Goal: Transaction & Acquisition: Obtain resource

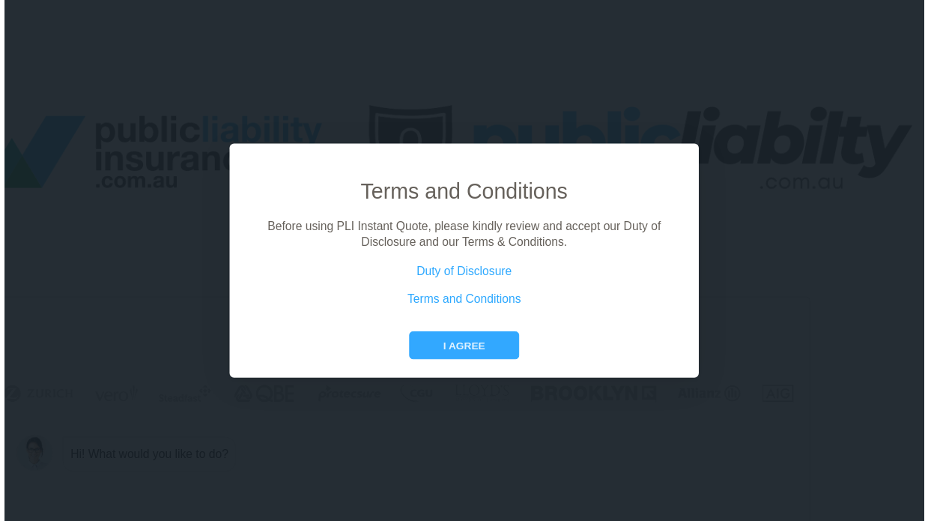
scroll to position [0, 67]
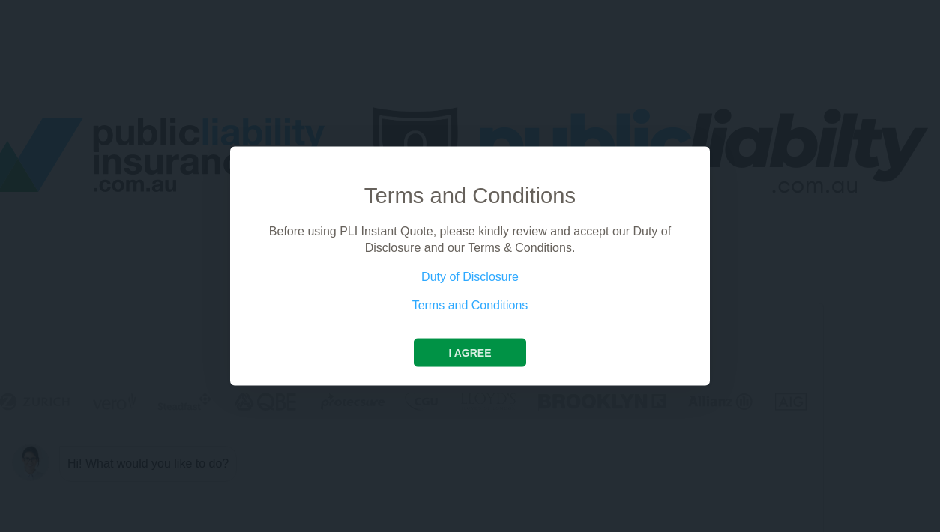
click at [500, 348] on button "I agree" at bounding box center [470, 352] width 112 height 28
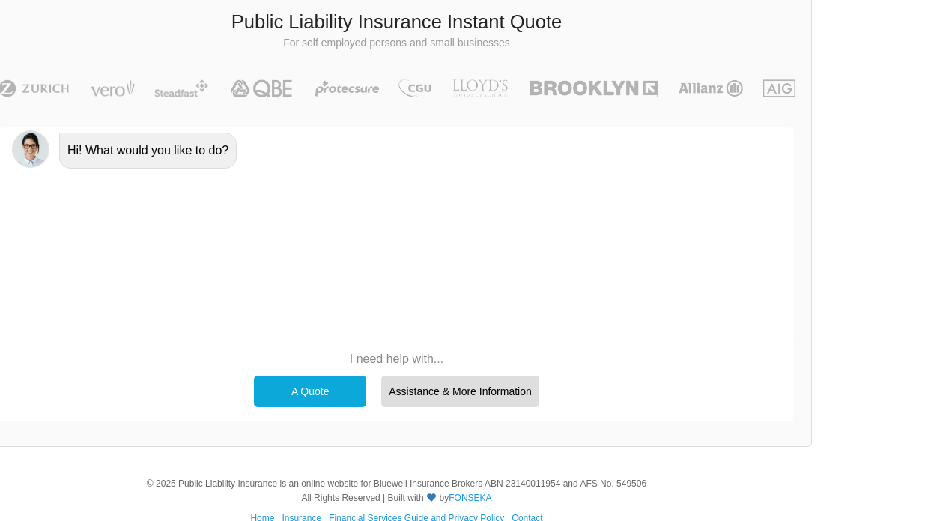
scroll to position [314, 65]
click at [326, 388] on div "A Quote" at bounding box center [312, 390] width 112 height 31
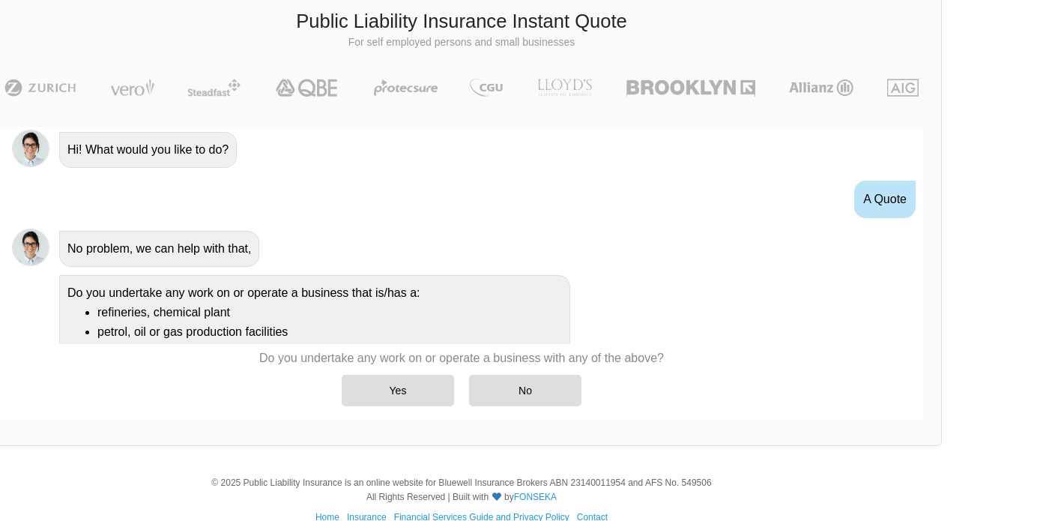
scroll to position [0, 0]
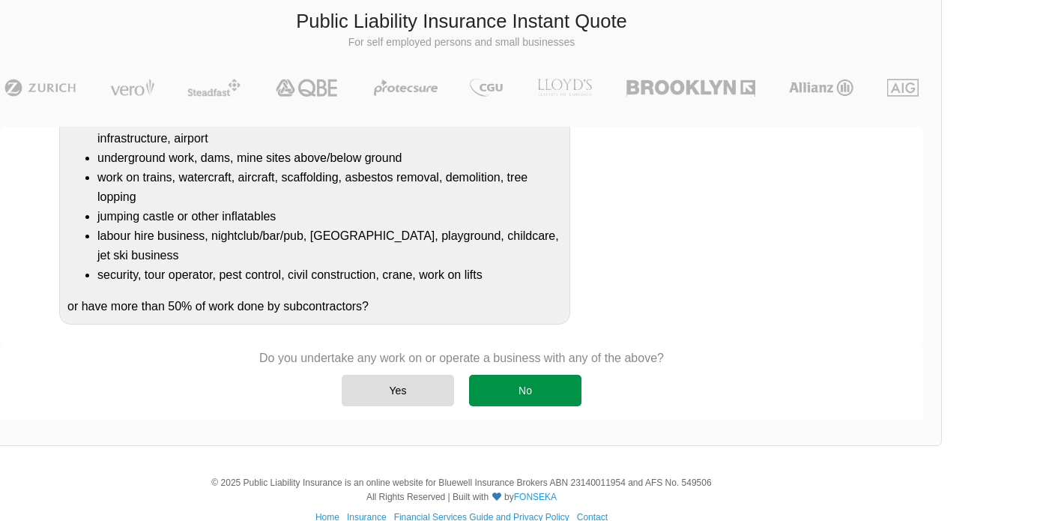
click at [553, 387] on div "No" at bounding box center [525, 390] width 112 height 31
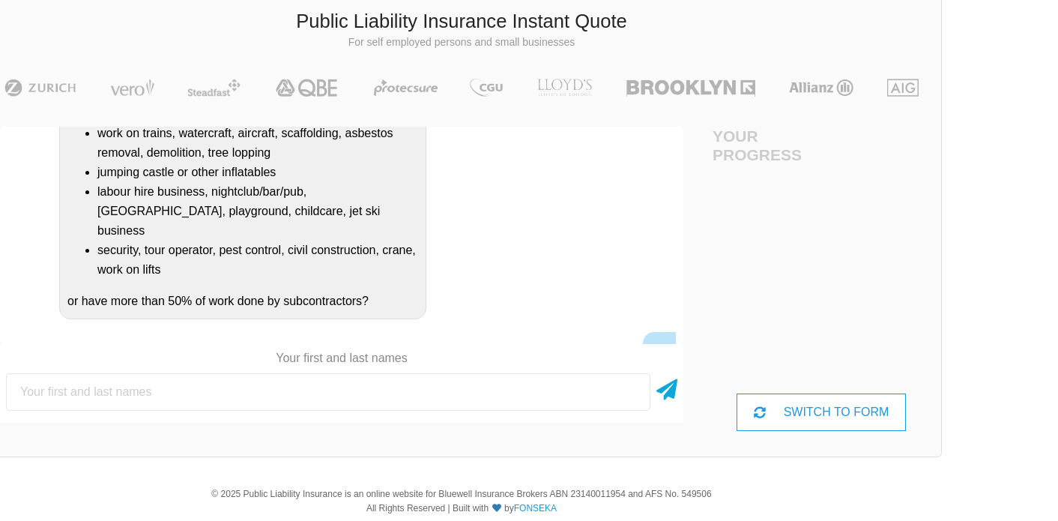
scroll to position [457, 0]
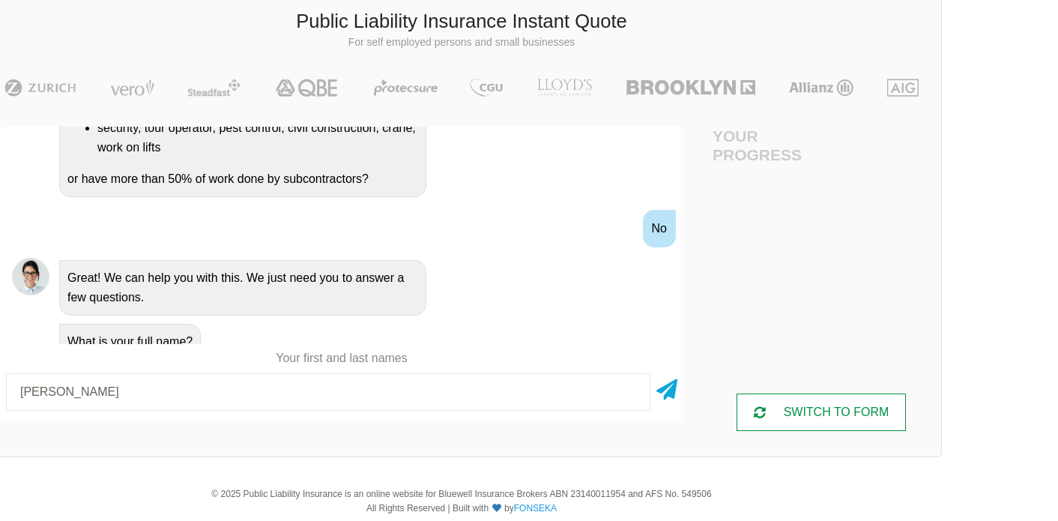
click at [754, 406] on icon at bounding box center [760, 412] width 12 height 12
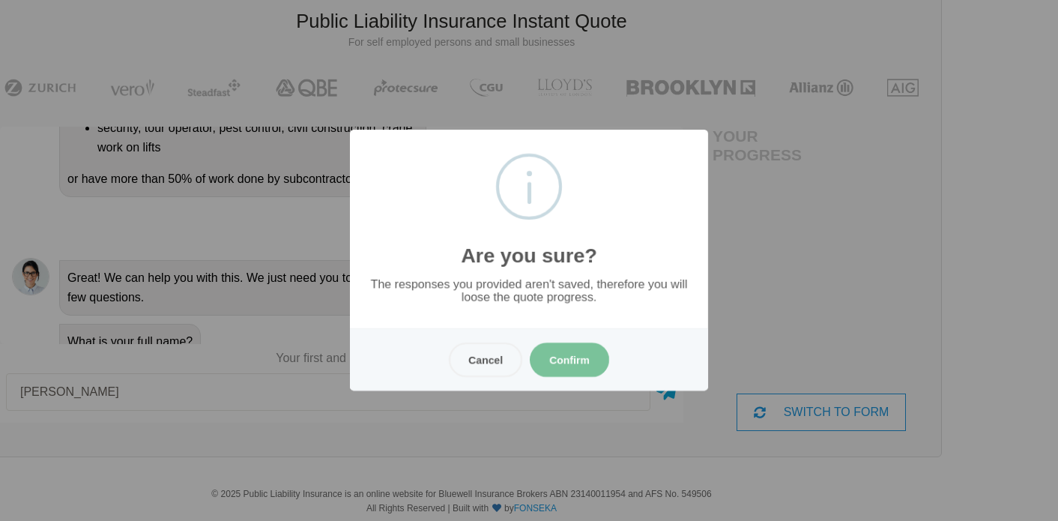
click at [463, 358] on button "Cancel" at bounding box center [485, 359] width 73 height 34
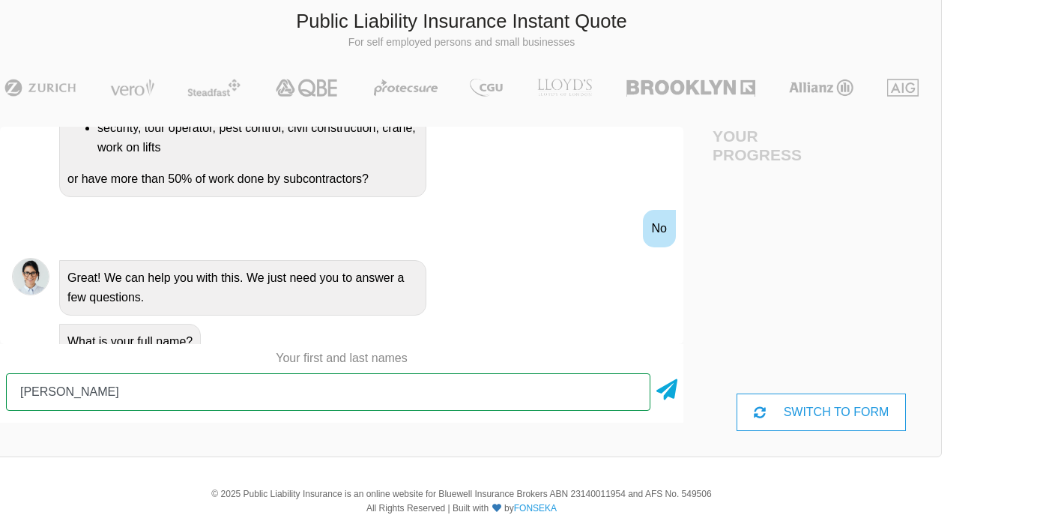
click at [320, 373] on input "[PERSON_NAME]" at bounding box center [328, 391] width 644 height 37
click at [278, 377] on input "[PERSON_NAME]" at bounding box center [328, 391] width 644 height 37
type input "[PERSON_NAME]"
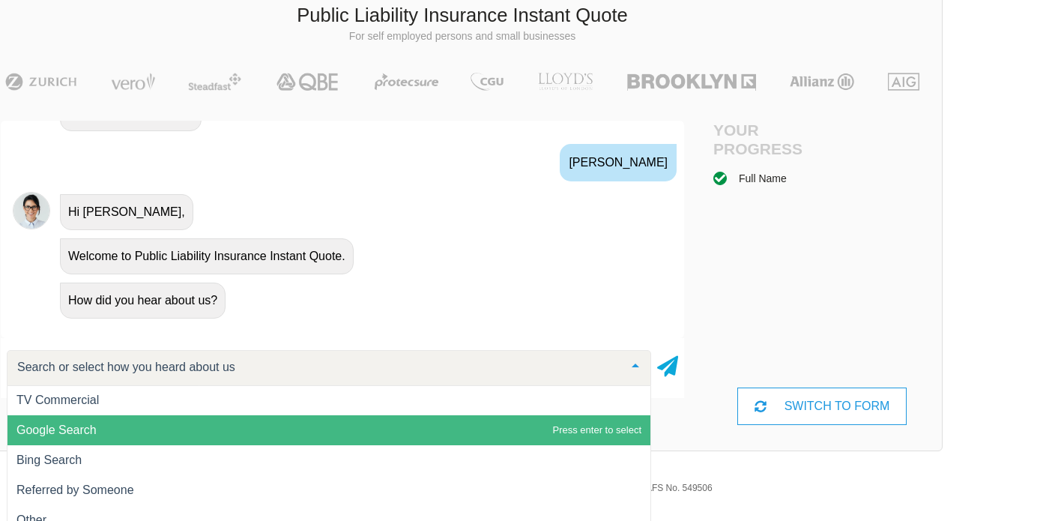
scroll to position [1, 0]
click at [227, 426] on span "Google Search" at bounding box center [328, 430] width 643 height 30
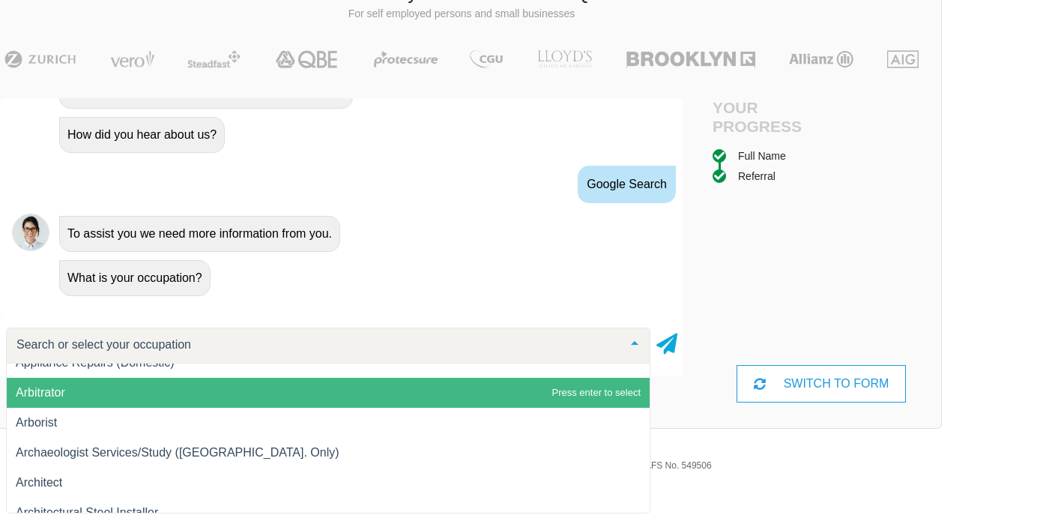
scroll to position [21712, 0]
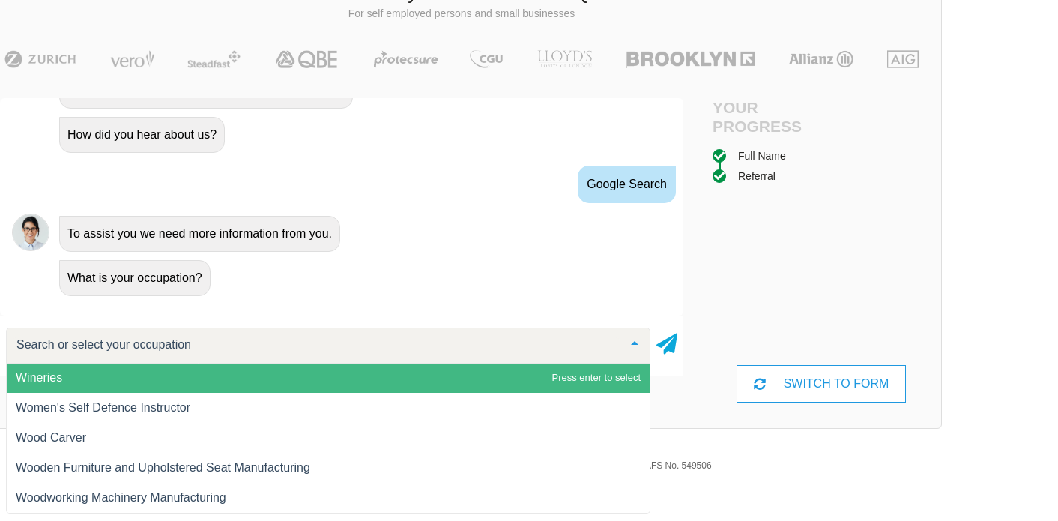
click at [281, 338] on input "text" at bounding box center [316, 344] width 607 height 15
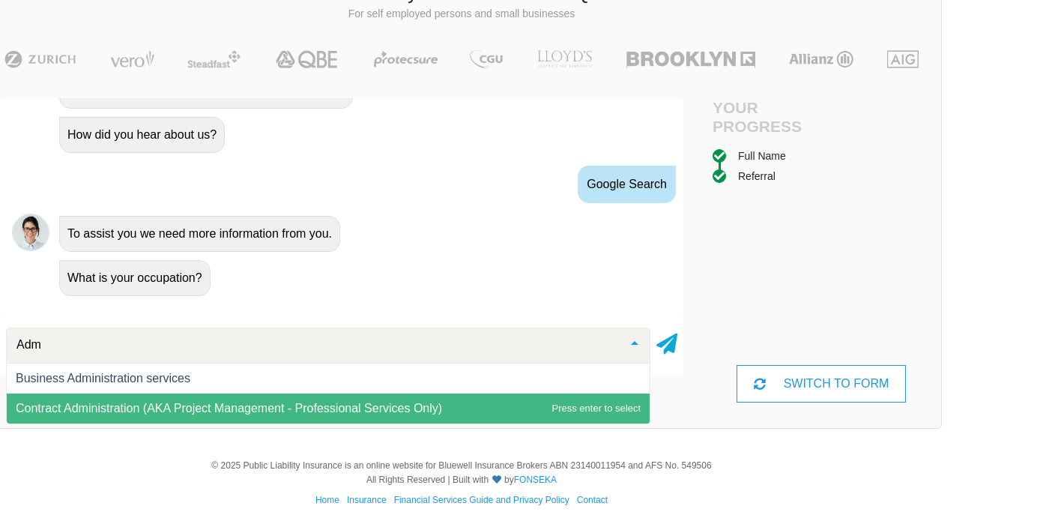
scroll to position [0, 0]
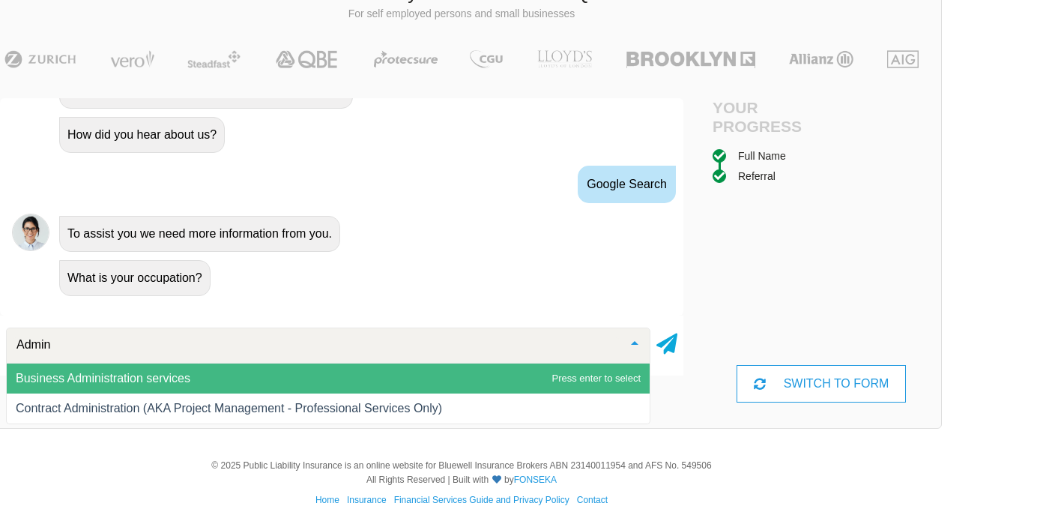
drag, startPoint x: 94, startPoint y: 333, endPoint x: 30, endPoint y: 333, distance: 64.4
click at [23, 337] on input "Admin" at bounding box center [316, 344] width 607 height 15
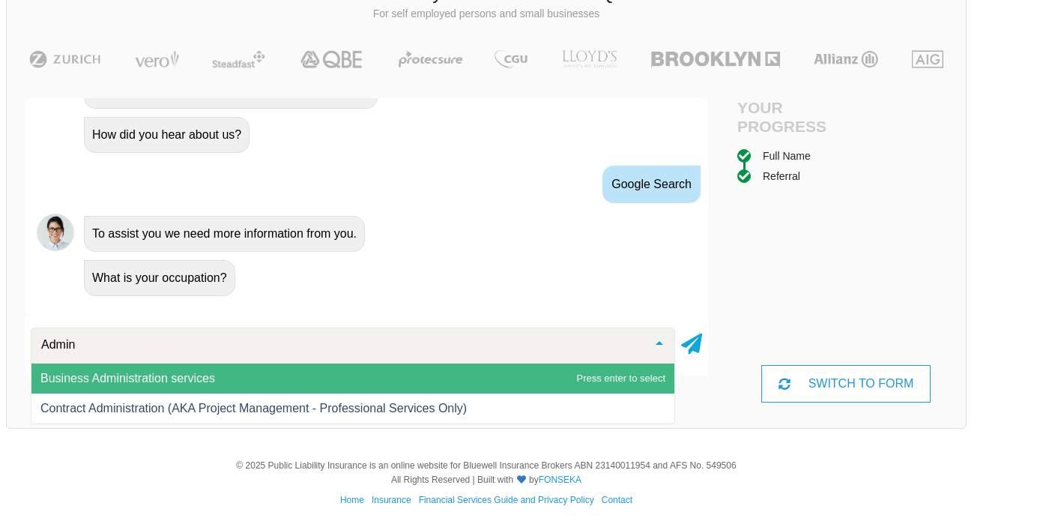
scroll to position [342, 0]
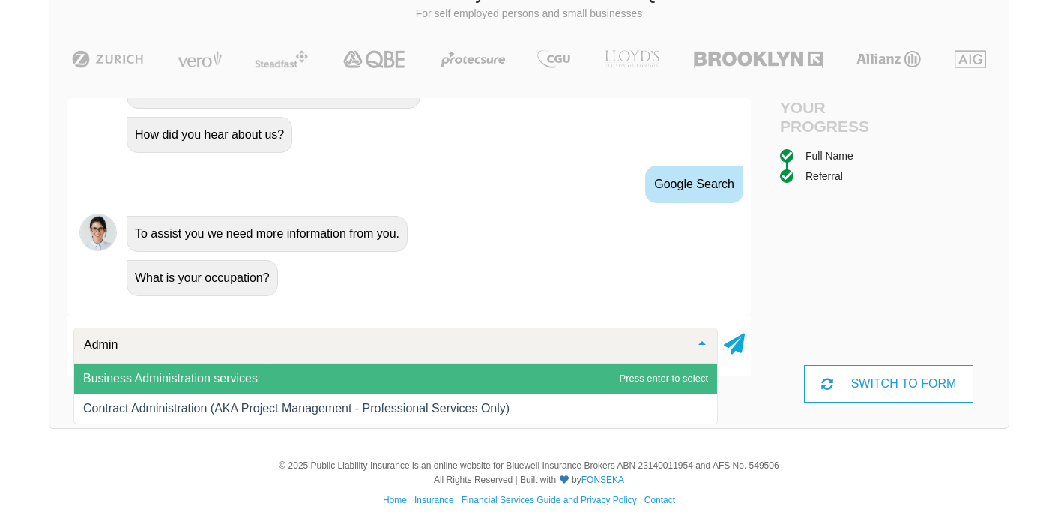
drag, startPoint x: 84, startPoint y: 336, endPoint x: -10, endPoint y: 336, distance: 93.7
click at [0, 336] on html "We give you access to insurance companies at the rates only insurance brokers h…" at bounding box center [529, 93] width 1058 height 871
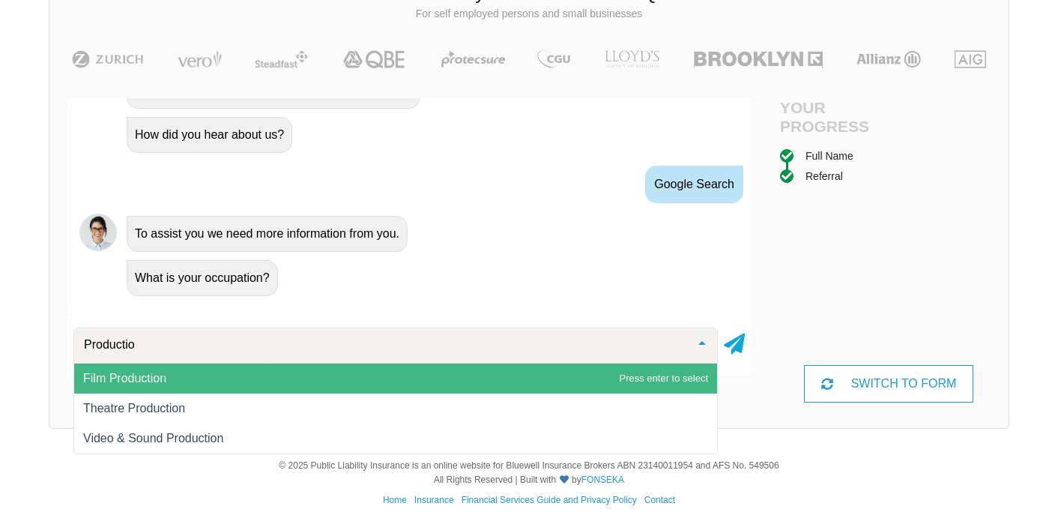
type input "Production"
click at [124, 372] on span "Film Production" at bounding box center [124, 378] width 83 height 13
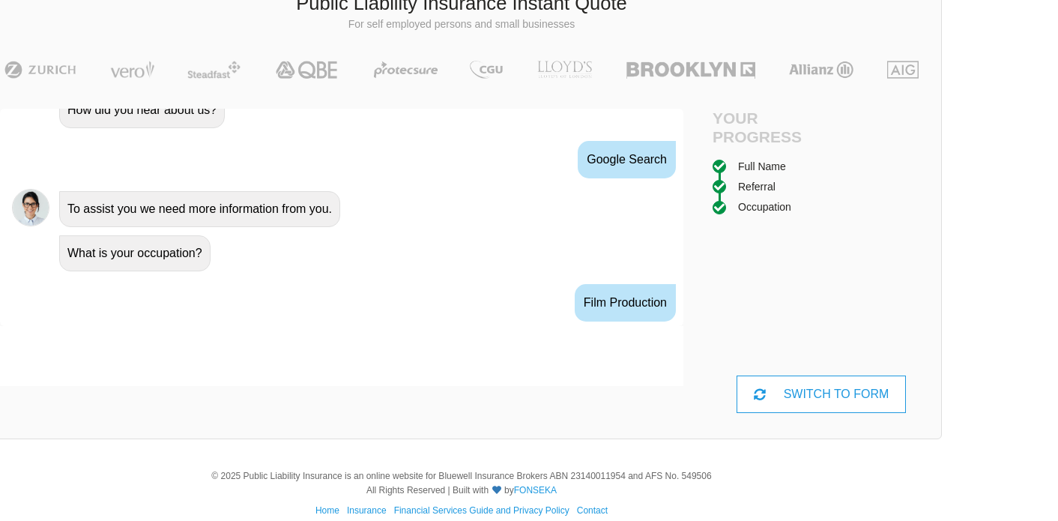
scroll to position [886, 0]
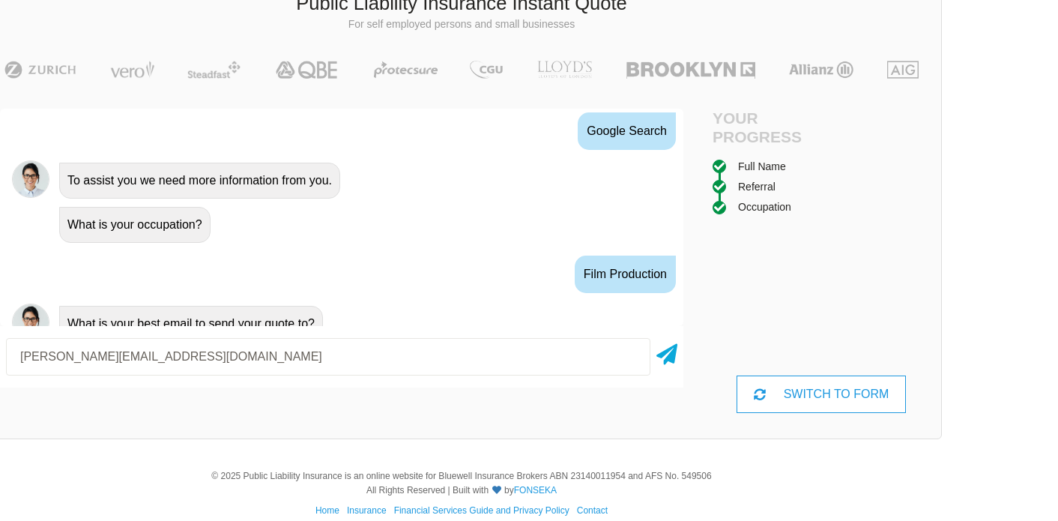
type input "[PERSON_NAME][EMAIL_ADDRESS][DOMAIN_NAME]"
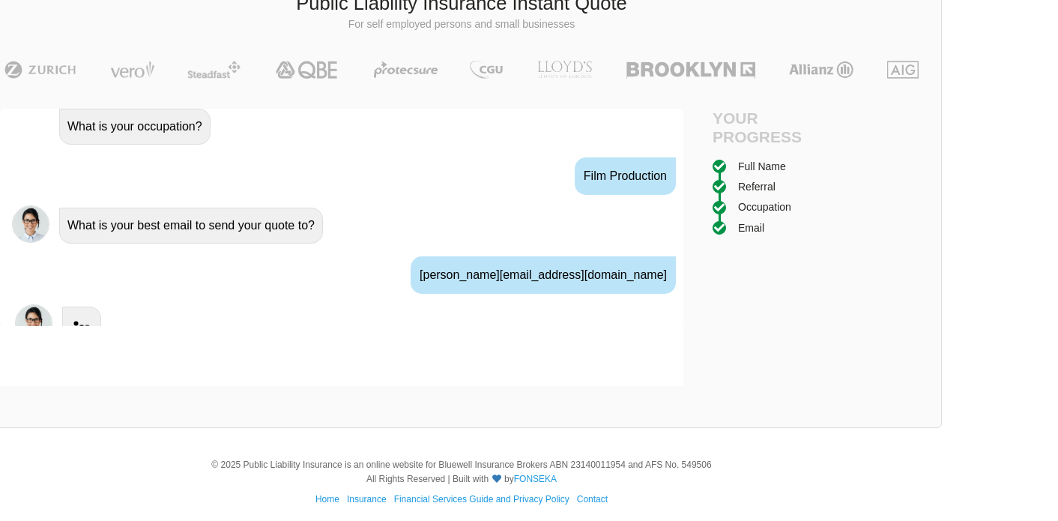
scroll to position [985, 0]
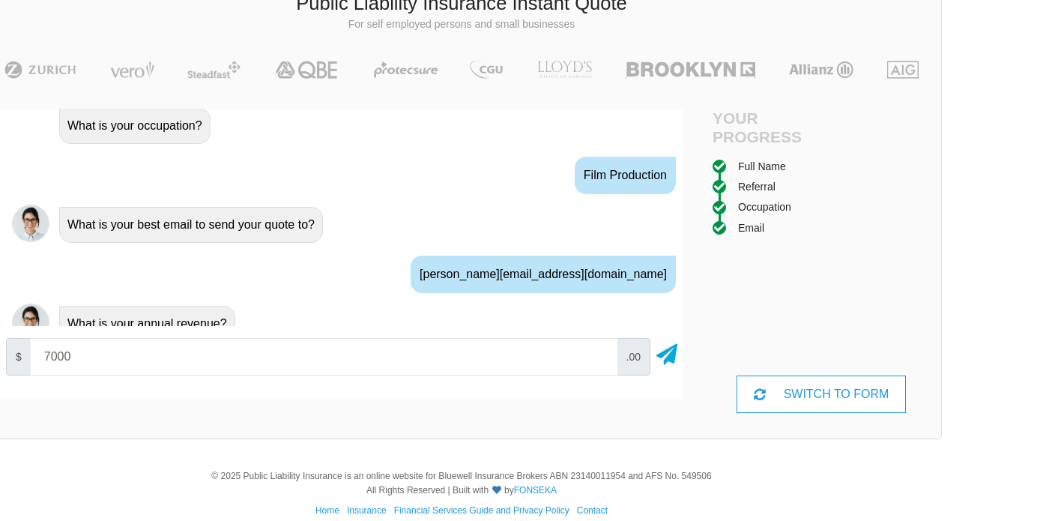
type input "70000"
drag, startPoint x: 138, startPoint y: 356, endPoint x: 37, endPoint y: 356, distance: 100.4
click at [37, 356] on input "70000" at bounding box center [324, 356] width 587 height 37
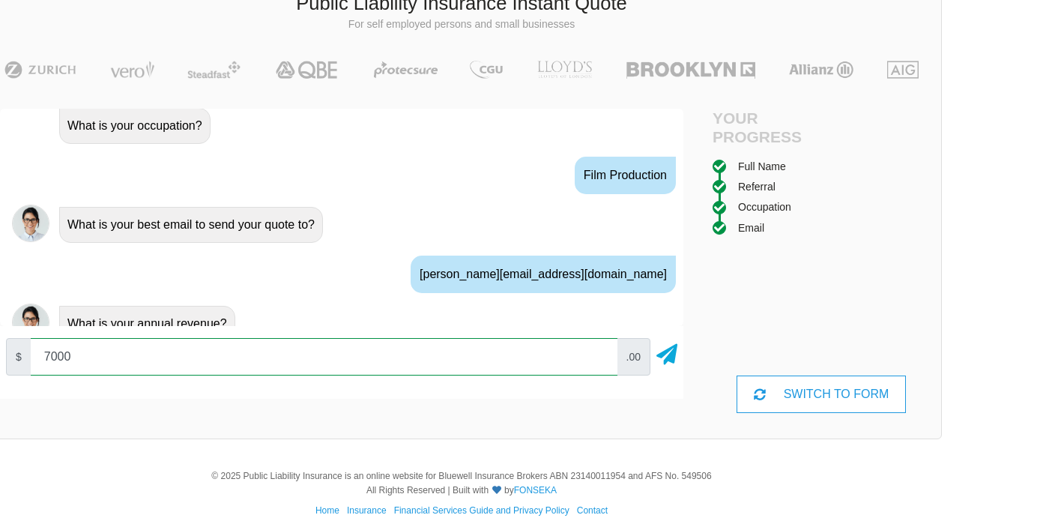
type input "70000"
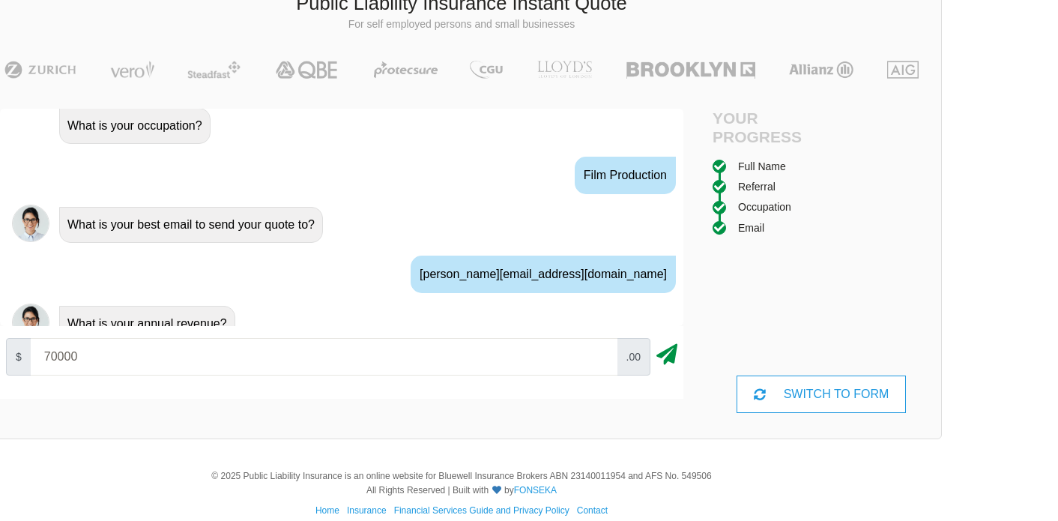
click at [673, 349] on icon at bounding box center [666, 351] width 21 height 27
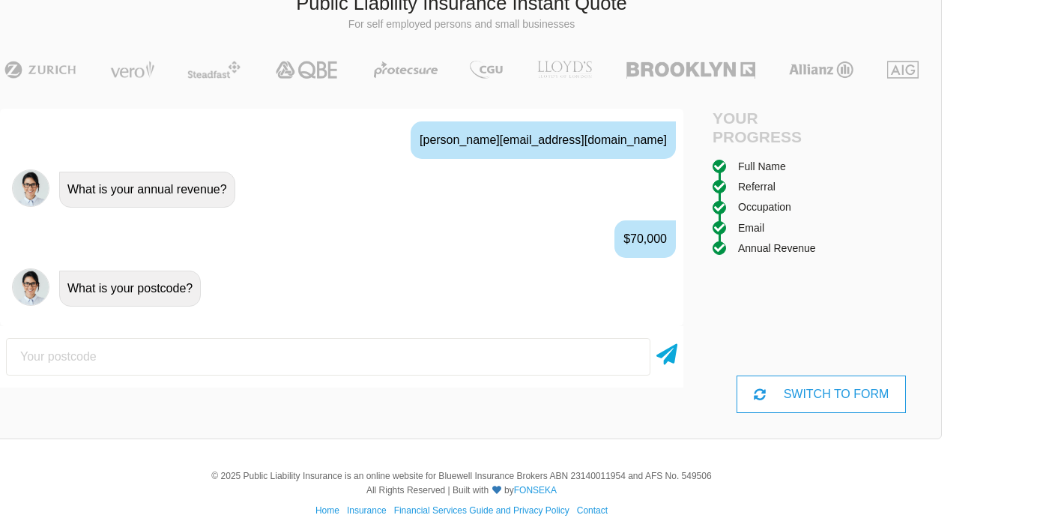
scroll to position [1128, 0]
type input "3081"
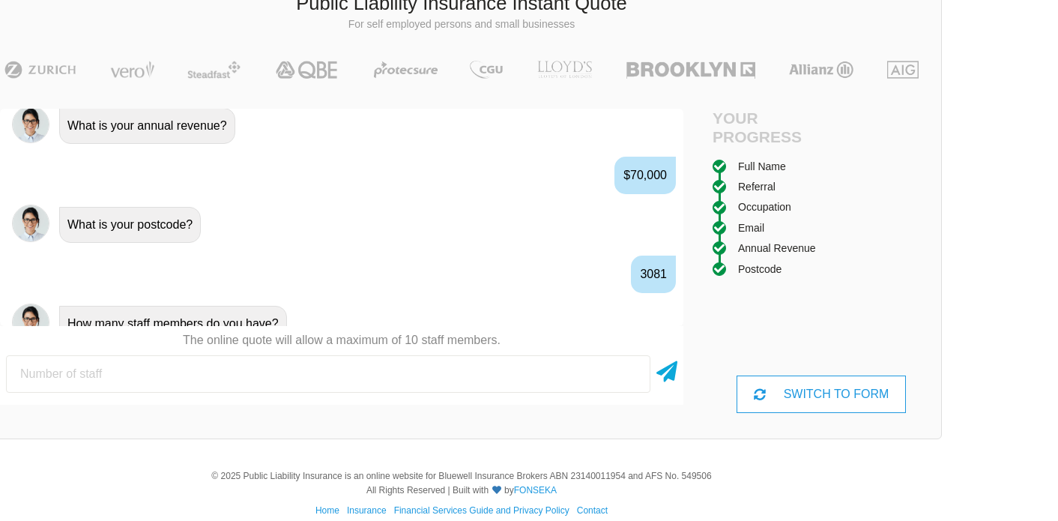
type input "1"
click at [668, 364] on icon at bounding box center [666, 368] width 21 height 27
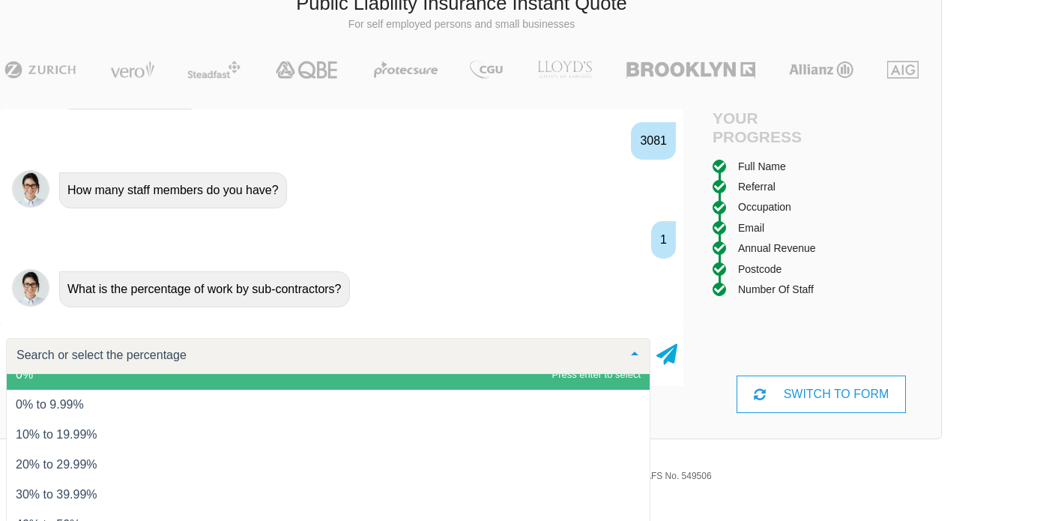
scroll to position [0, 0]
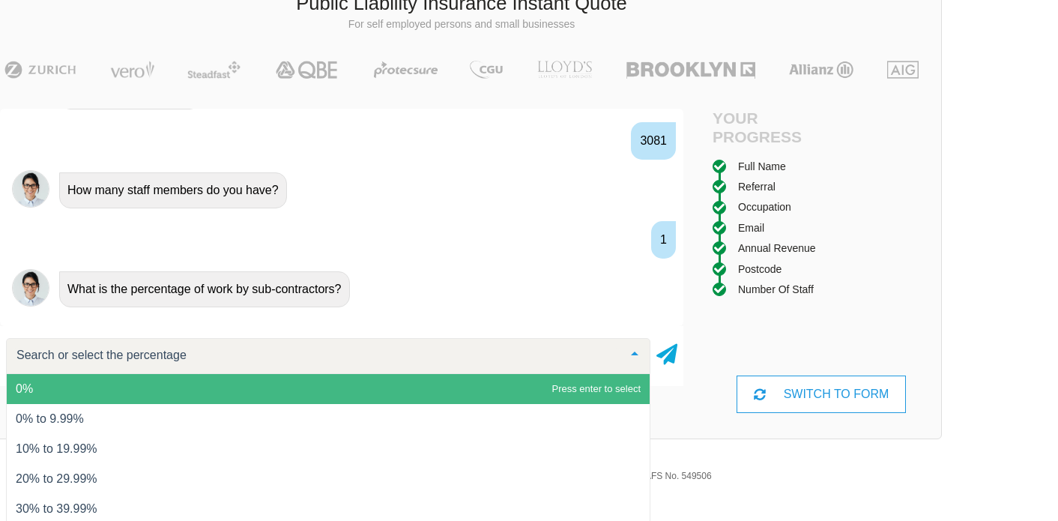
click at [246, 384] on span "0%" at bounding box center [328, 389] width 643 height 30
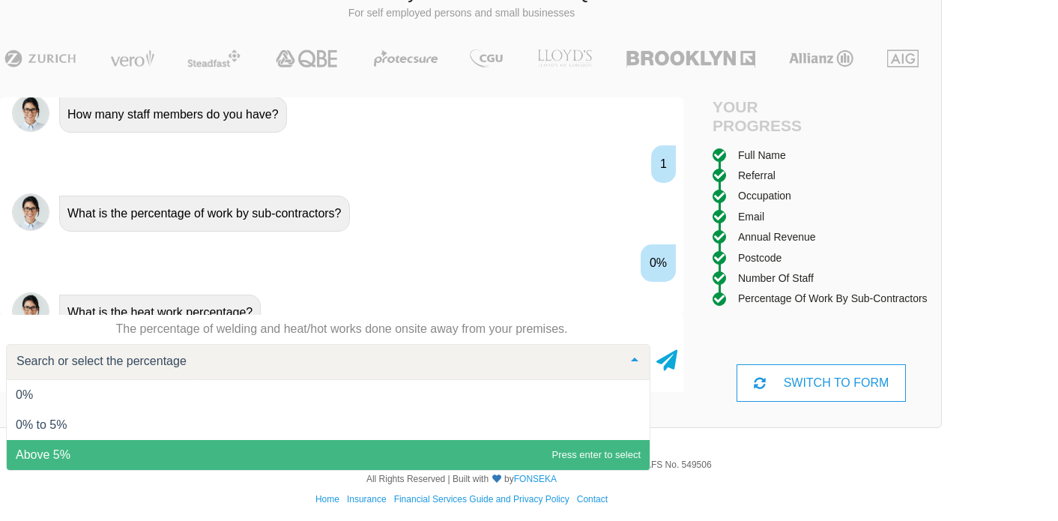
scroll to position [342, 67]
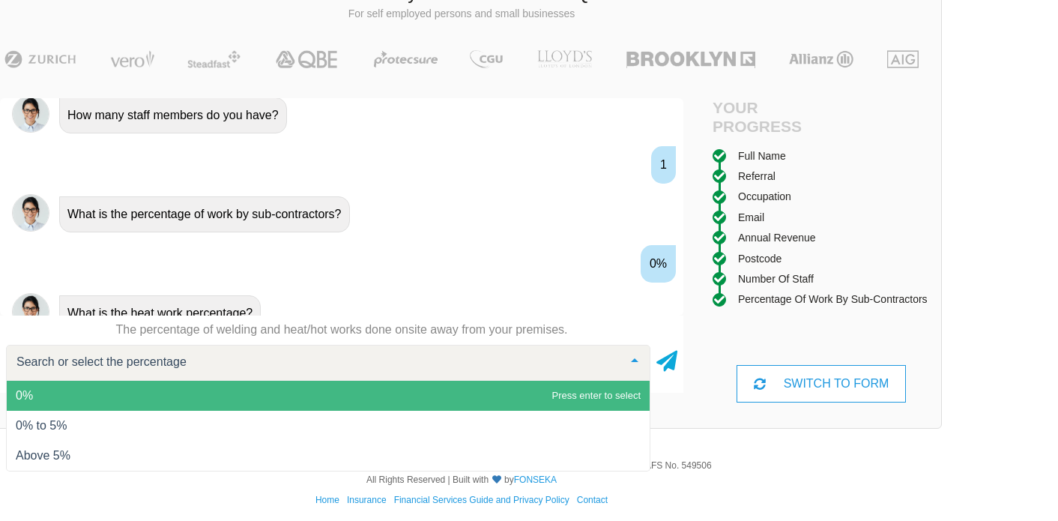
click at [309, 399] on span "0%" at bounding box center [328, 396] width 643 height 30
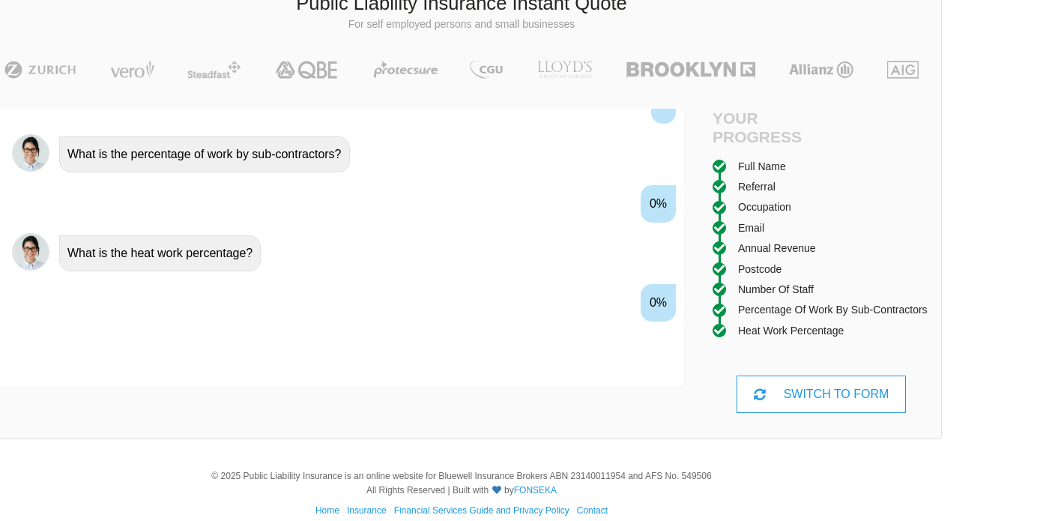
scroll to position [1480, 0]
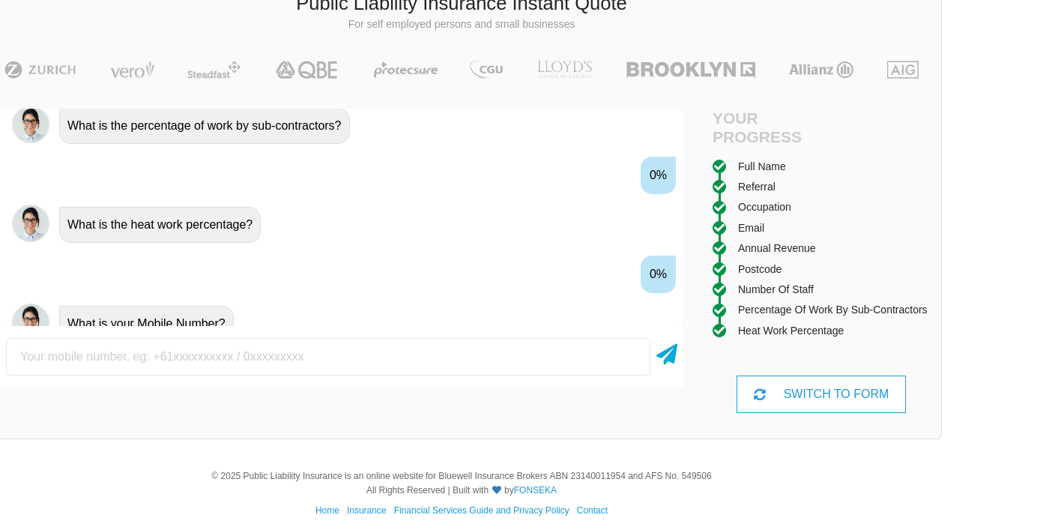
click at [304, 353] on input "text" at bounding box center [328, 356] width 644 height 37
type input "0448844281"
click at [674, 353] on icon at bounding box center [666, 351] width 21 height 27
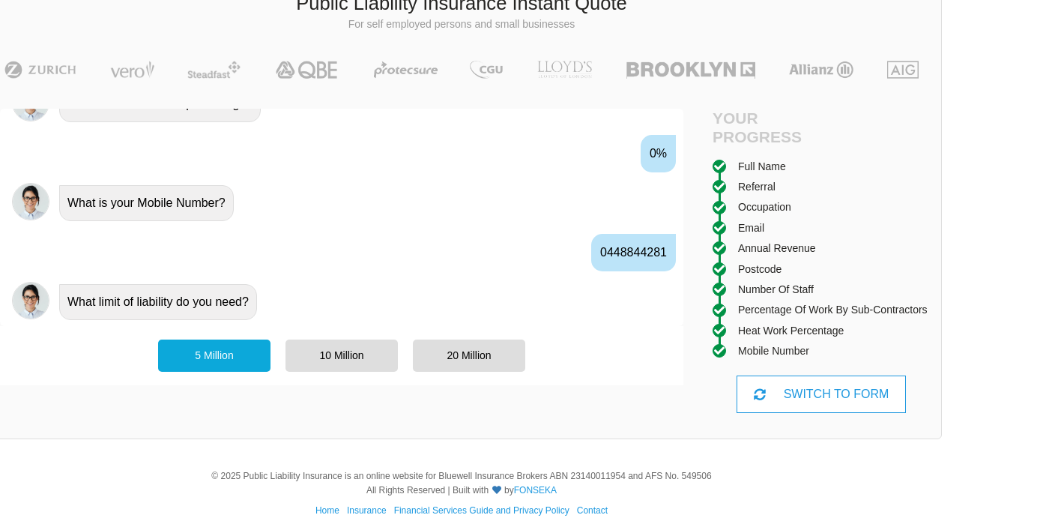
scroll to position [1598, 0]
click at [240, 356] on div "5 Million" at bounding box center [214, 354] width 112 height 31
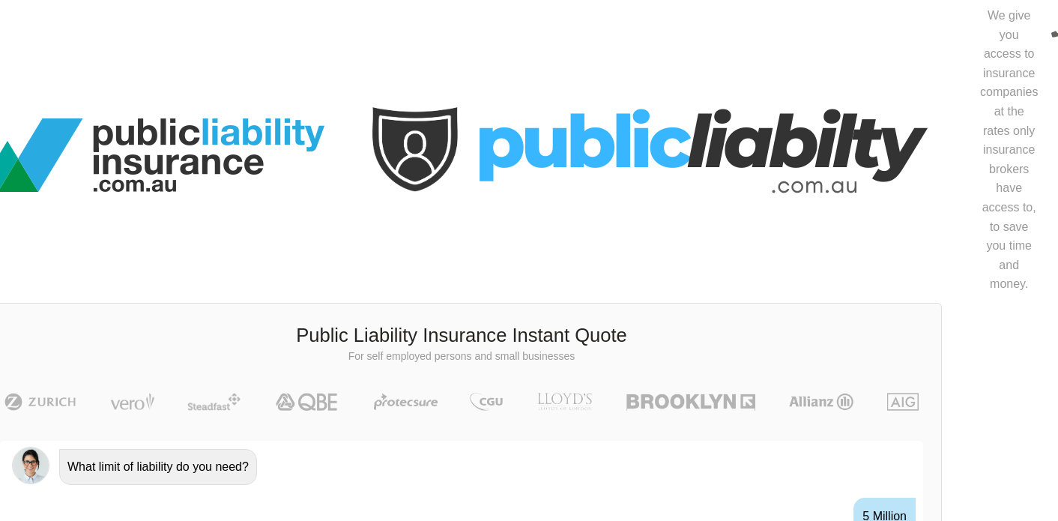
scroll to position [0, 67]
